Goal: Manage account settings

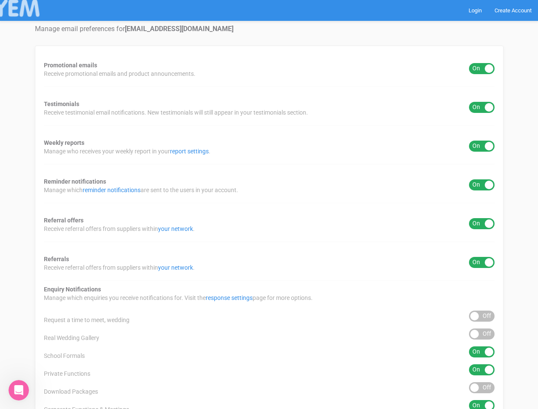
click at [269, 205] on div "Promotional emails ON OFF Receive promotional emails and product announcements.…" at bounding box center [269, 317] width 469 height 543
click at [482, 69] on div "ON OFF" at bounding box center [482, 68] width 26 height 11
click at [482, 107] on div "ON OFF" at bounding box center [482, 107] width 26 height 11
click at [482, 146] on div "ON OFF" at bounding box center [482, 146] width 26 height 11
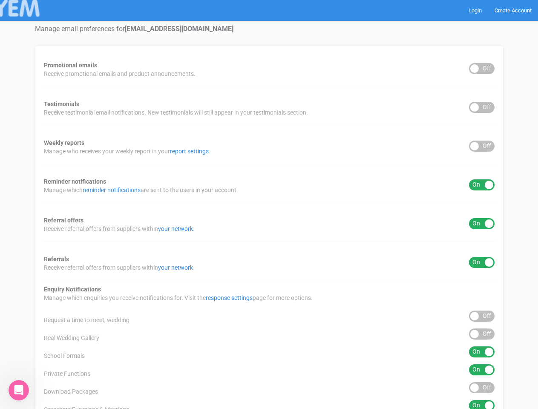
click at [482, 185] on div "ON OFF" at bounding box center [482, 184] width 26 height 11
click at [482, 224] on div "ON OFF" at bounding box center [482, 223] width 26 height 11
click at [482, 263] on div "ON OFF" at bounding box center [482, 262] width 26 height 11
click at [482, 316] on div "ON OFF" at bounding box center [482, 316] width 26 height 11
click at [482, 334] on div "ON OFF" at bounding box center [482, 334] width 26 height 11
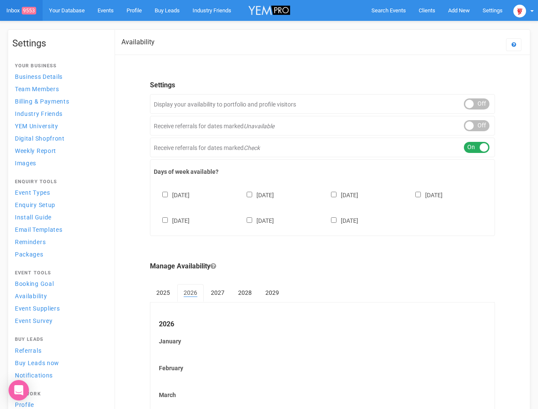
click at [269, 205] on div "[DATE] [DATE] [DATE] [DATE] [DATE] [DATE] [DATE]" at bounding box center [323, 203] width 338 height 51
click at [389, 10] on span "Search Events" at bounding box center [389, 10] width 35 height 6
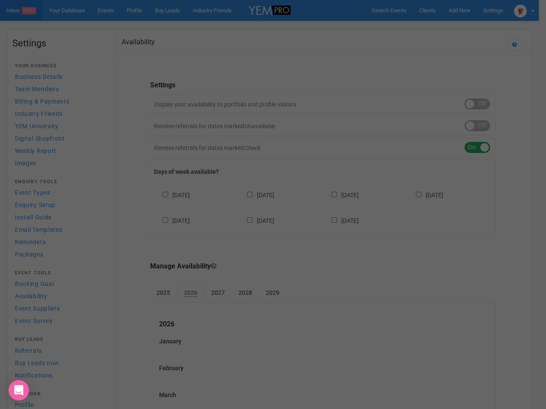
click at [440, 27] on div at bounding box center [273, 204] width 546 height 409
click at [0, 0] on div "Loading..." at bounding box center [0, 0] width 0 height 0
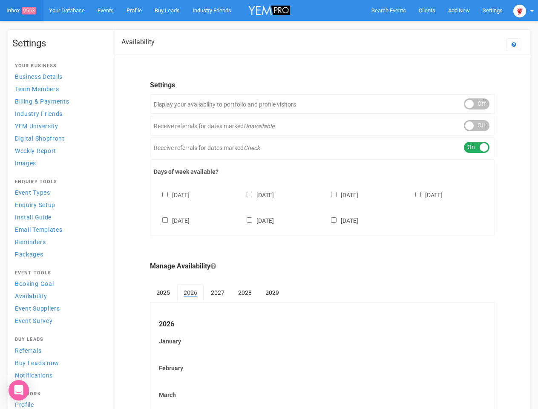
click at [477, 126] on div "ON OFF" at bounding box center [477, 125] width 26 height 11
click at [477, 148] on div "ON OFF" at bounding box center [477, 147] width 26 height 11
click at [323, 207] on div "[DATE] [DATE] [DATE] [DATE] [DATE] [DATE] [DATE]" at bounding box center [323, 203] width 338 height 51
click at [269, 205] on div "[DATE] [DATE] [DATE] [DATE] [DATE] [DATE] [DATE]" at bounding box center [323, 203] width 338 height 51
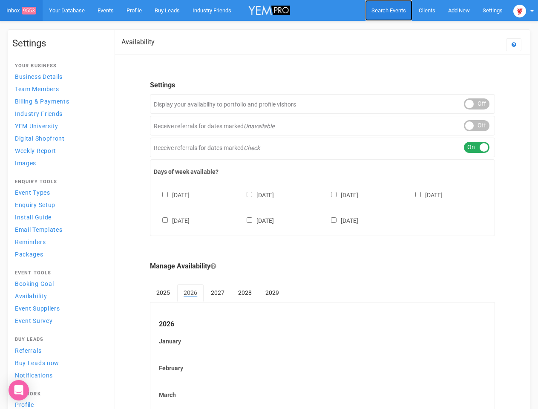
click at [389, 10] on span "Search Events" at bounding box center [389, 10] width 35 height 6
click at [269, 205] on div "[DATE] [DATE] [DATE] [DATE] [DATE] [DATE] [DATE]" at bounding box center [323, 203] width 338 height 51
click at [389, 10] on span "Search Events" at bounding box center [389, 10] width 35 height 6
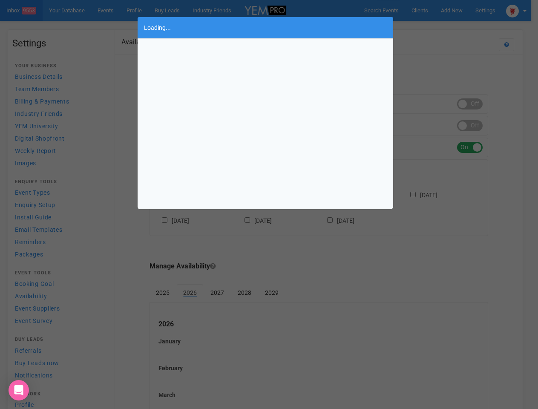
click at [459, 10] on div "Loading..." at bounding box center [269, 204] width 538 height 409
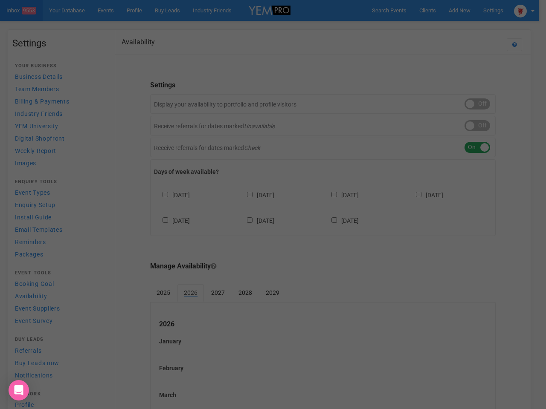
click at [440, 27] on div at bounding box center [273, 204] width 546 height 409
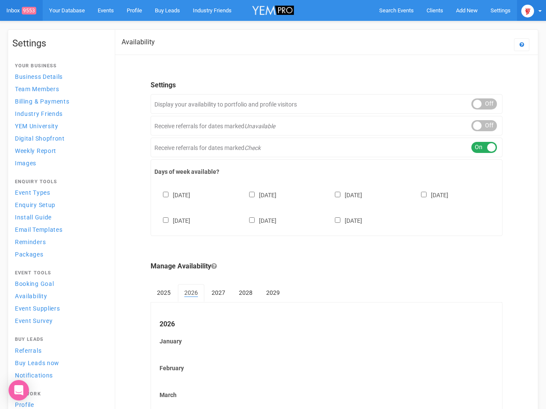
click at [524, 10] on img at bounding box center [527, 11] width 13 height 13
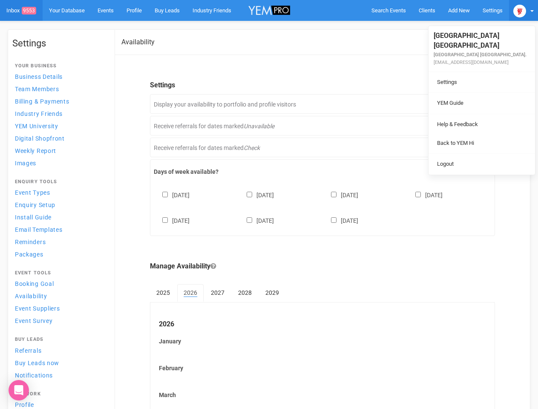
click at [477, 104] on ul "Stamford Plaza Brisbane Stamford Plaza Brisbane. eventsspb@stamford.com.au Sett…" at bounding box center [482, 100] width 107 height 149
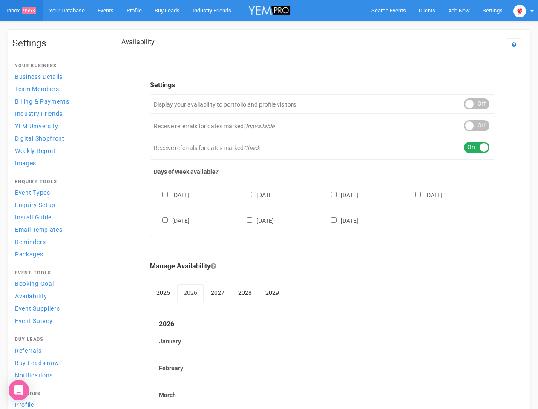
click at [477, 126] on body "Search Events Clients Add New New Client New Event New Enquiry Settings [GEOGRA…" at bounding box center [269, 354] width 538 height 708
click at [477, 148] on div "ON OFF" at bounding box center [477, 147] width 26 height 11
click at [323, 207] on div "[DATE] [DATE] [DATE] [DATE] [DATE] [DATE] [DATE]" at bounding box center [323, 203] width 338 height 51
click at [269, 205] on div "[DATE] [DATE] [DATE] [DATE] [DATE] [DATE] [DATE]" at bounding box center [323, 203] width 338 height 51
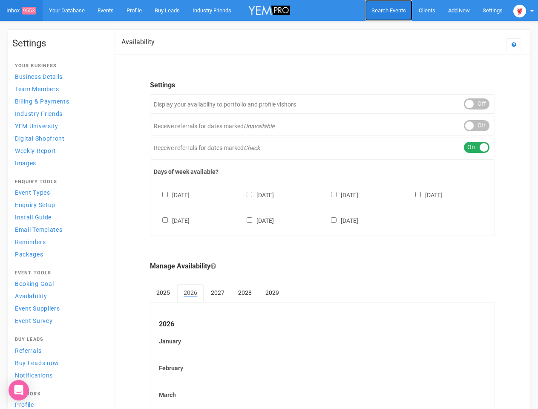
click at [389, 10] on span "Search Events" at bounding box center [389, 10] width 35 height 6
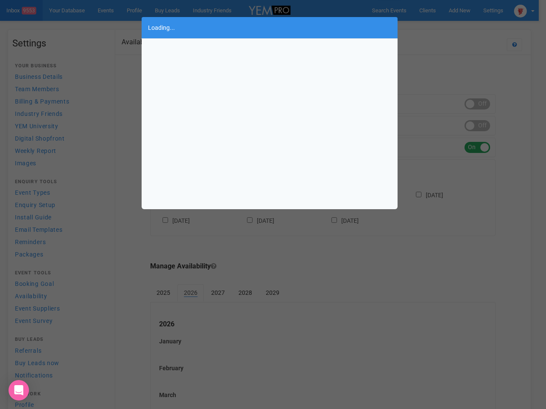
click at [459, 10] on div "Loading..." at bounding box center [273, 204] width 546 height 409
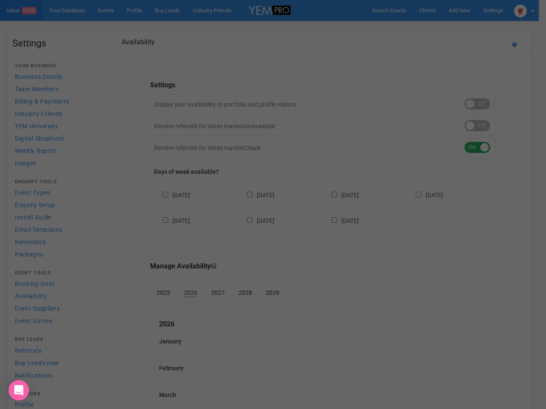
click at [440, 27] on div at bounding box center [273, 204] width 546 height 409
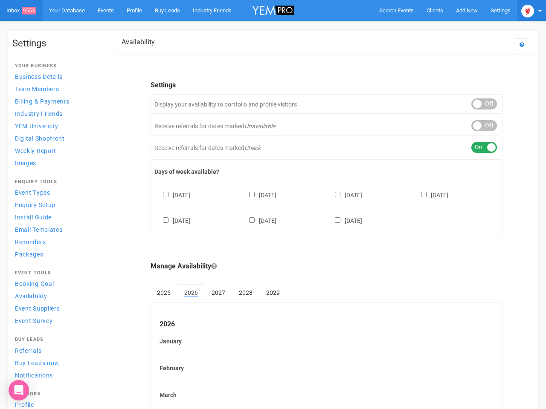
click at [524, 10] on img at bounding box center [527, 11] width 13 height 13
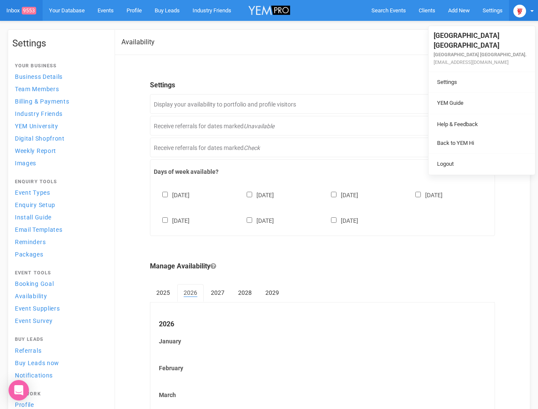
click at [477, 114] on li at bounding box center [482, 114] width 107 height 0
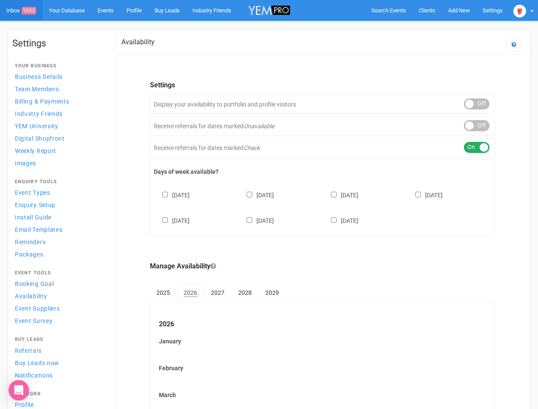
click at [477, 126] on link "Back to YEM Hi" at bounding box center [482, 134] width 102 height 17
click at [477, 148] on body "Search Events Clients Add New New Client New Event New Enquiry Settings [GEOGRA…" at bounding box center [269, 354] width 538 height 708
click at [323, 207] on div "[DATE] [DATE] [DATE] [DATE] [DATE] [DATE] [DATE]" at bounding box center [323, 203] width 338 height 51
